Goal: Information Seeking & Learning: Learn about a topic

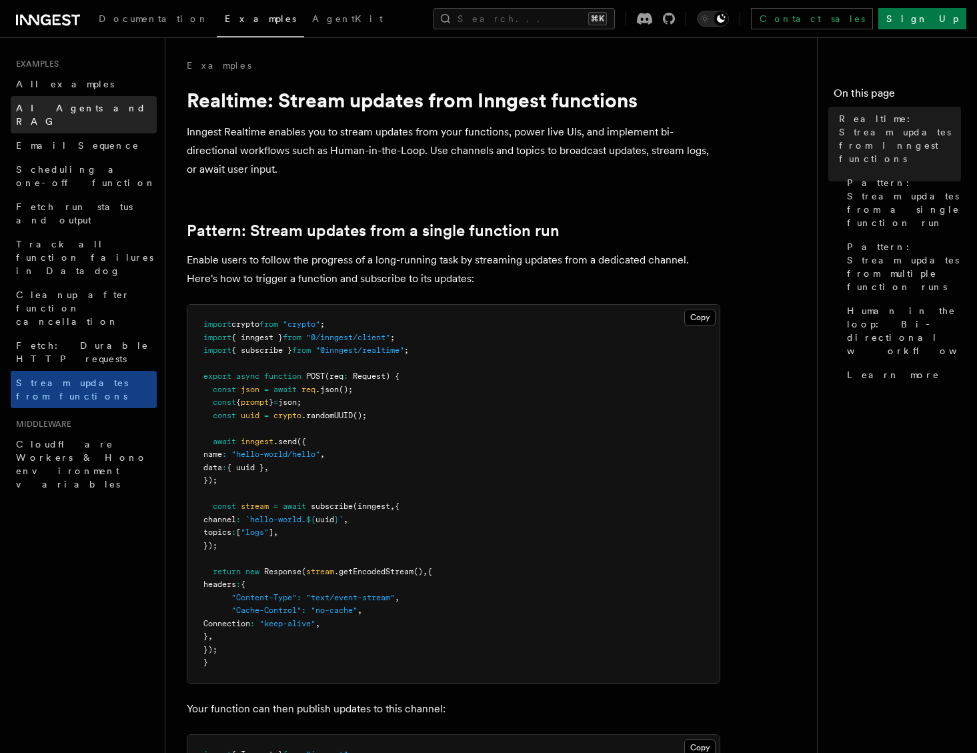
click at [72, 111] on span "AI Agents and RAG" at bounding box center [81, 115] width 130 height 24
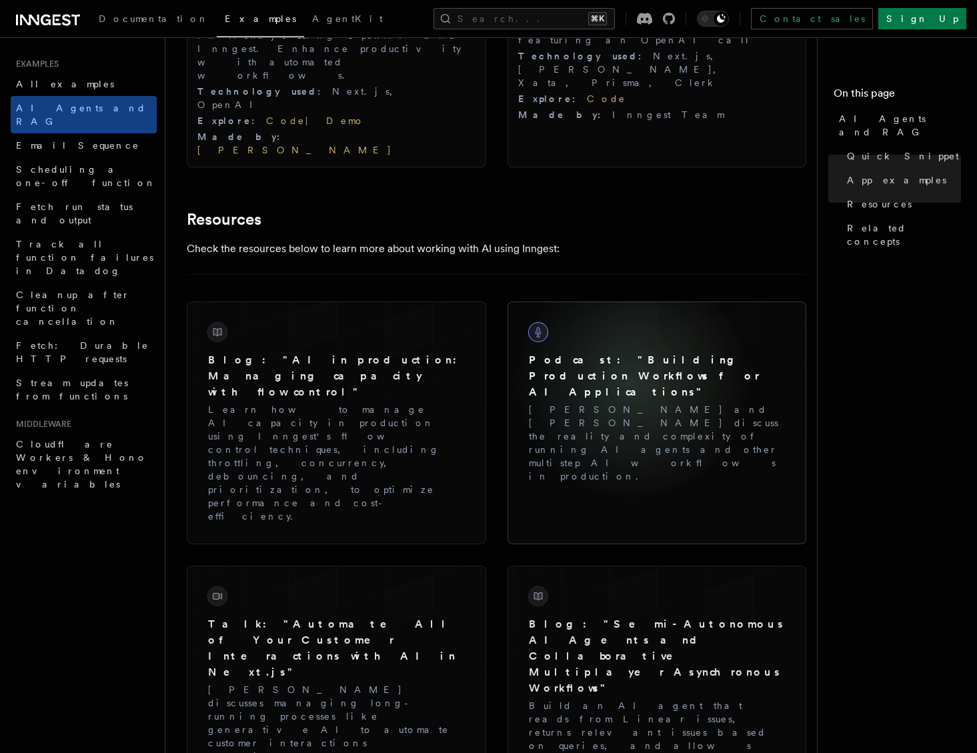
scroll to position [1716, 0]
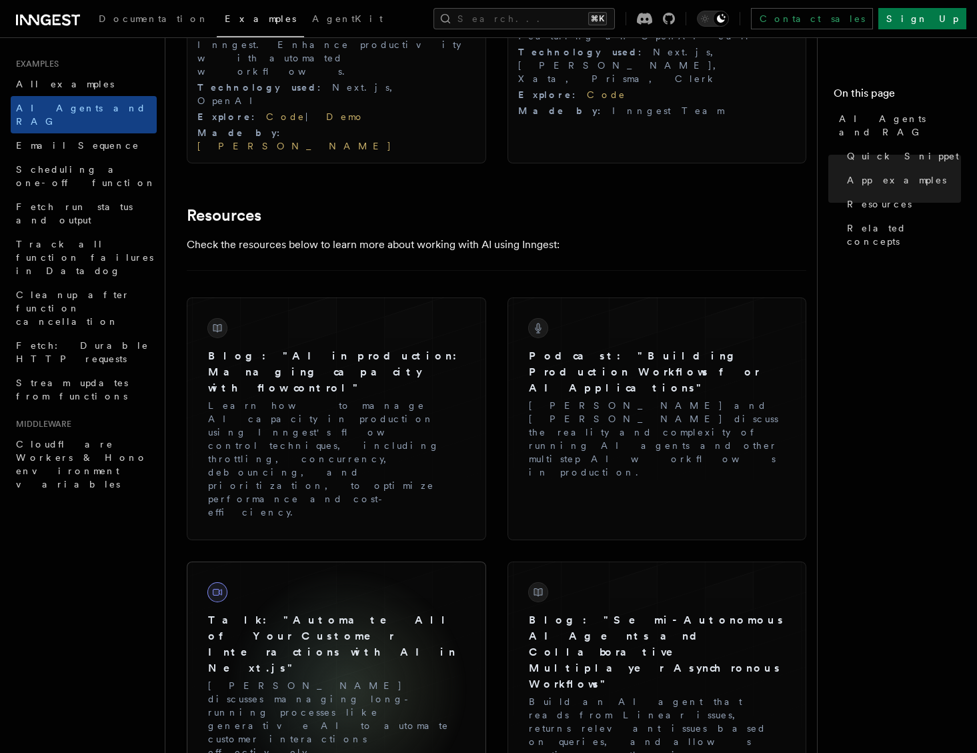
click at [348, 562] on div at bounding box center [337, 672] width 300 height 221
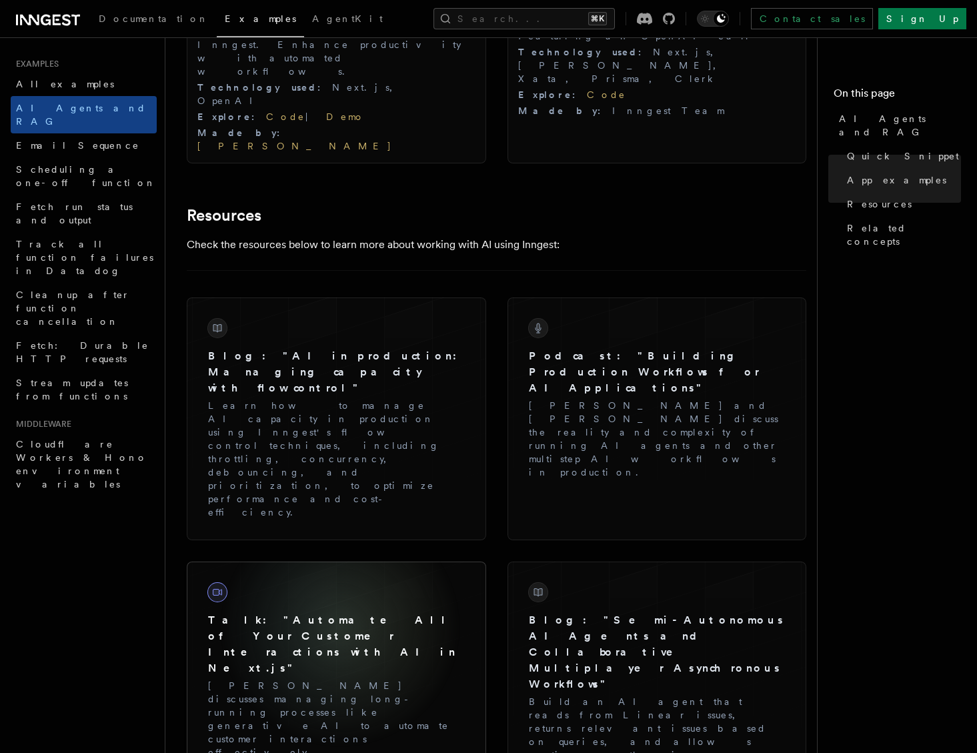
click at [340, 612] on h3 "Talk: "Automate All of Your Customer Interactions with AI in Next.js"" at bounding box center [336, 644] width 257 height 64
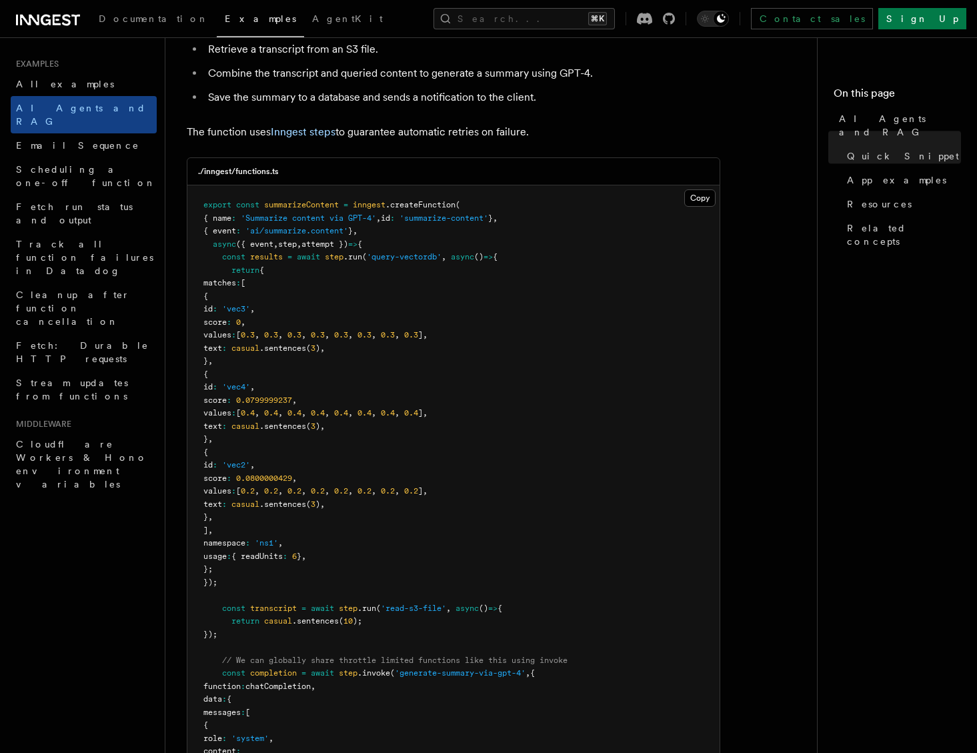
scroll to position [259, 0]
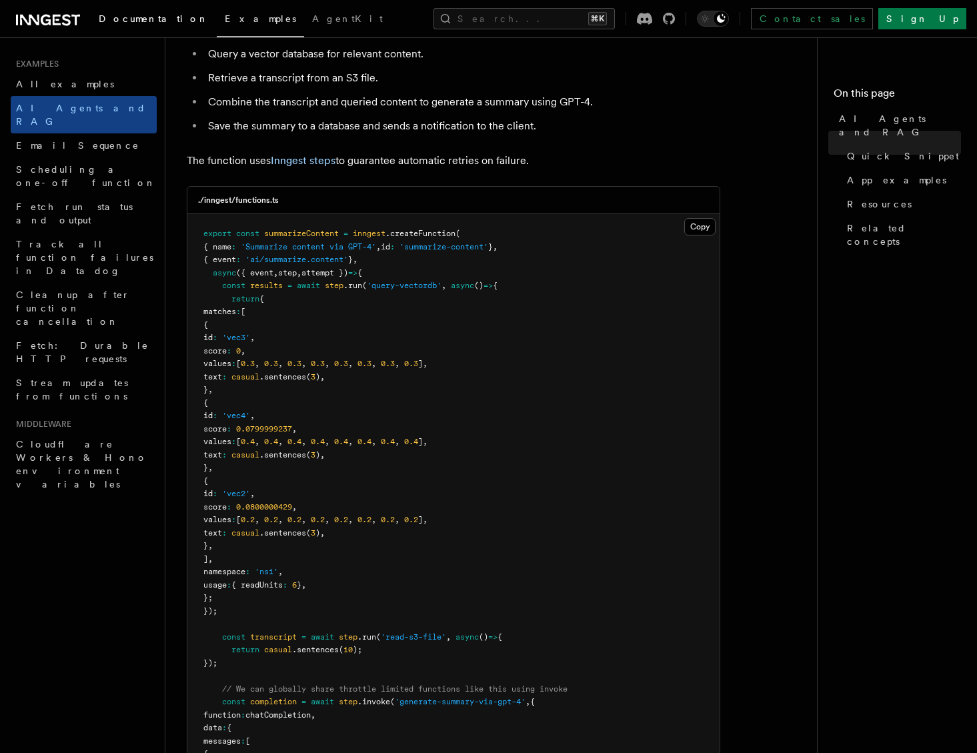
click at [140, 24] on link "Documentation" at bounding box center [154, 20] width 126 height 32
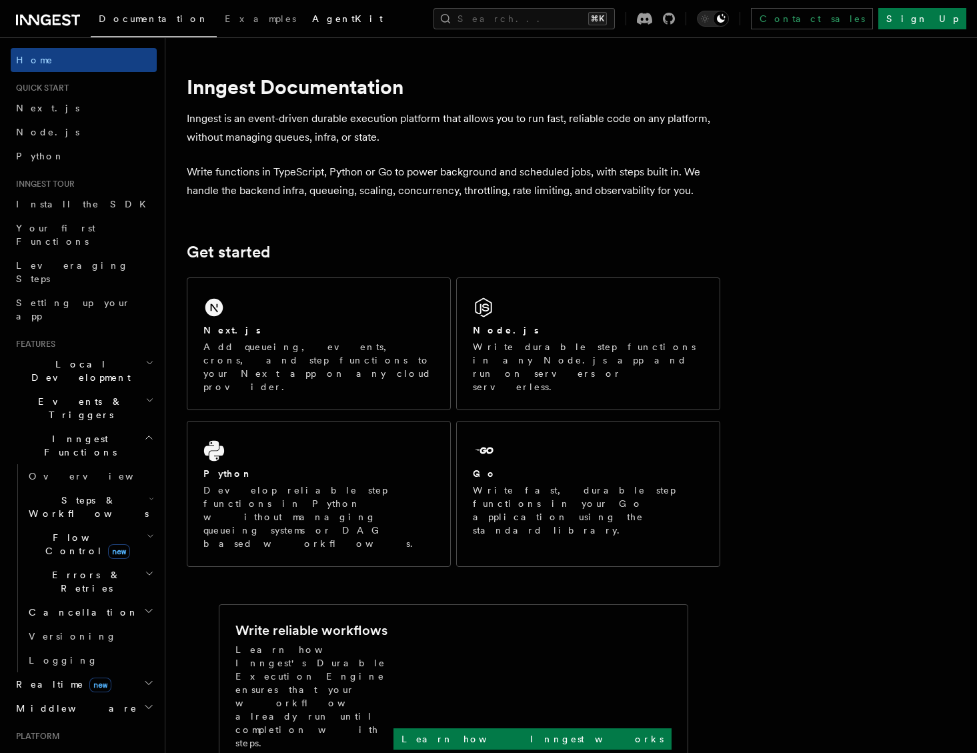
click at [304, 24] on link "AgentKit" at bounding box center [347, 20] width 87 height 32
